Goal: Find specific page/section: Find specific page/section

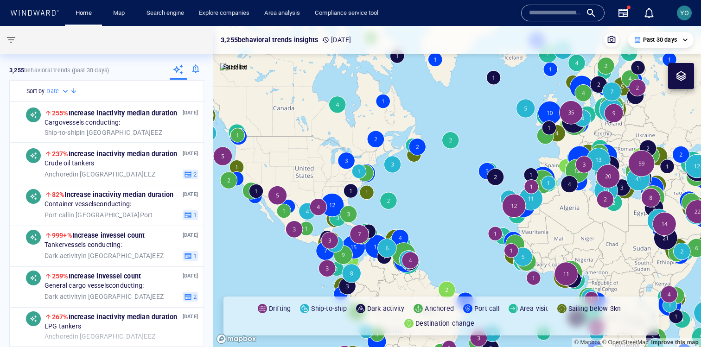
click at [681, 17] on div "YO" at bounding box center [684, 12] width 9 height 11
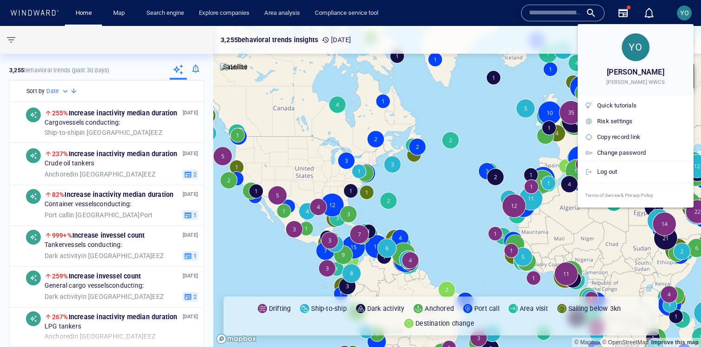
click at [447, 34] on div at bounding box center [350, 173] width 701 height 347
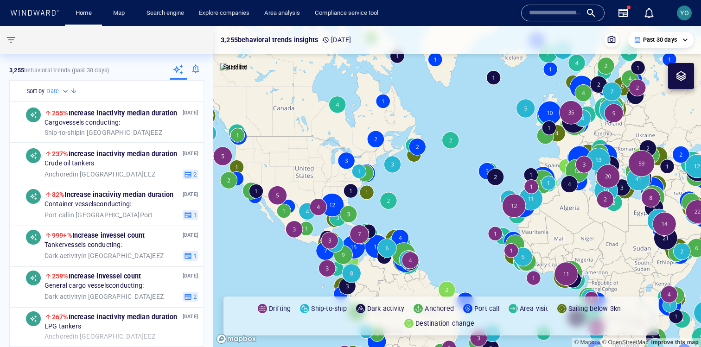
click at [123, 21] on div "Map" at bounding box center [120, 13] width 37 height 26
click at [120, 16] on link "Map" at bounding box center [120, 13] width 22 height 16
